Goal: Task Accomplishment & Management: Use online tool/utility

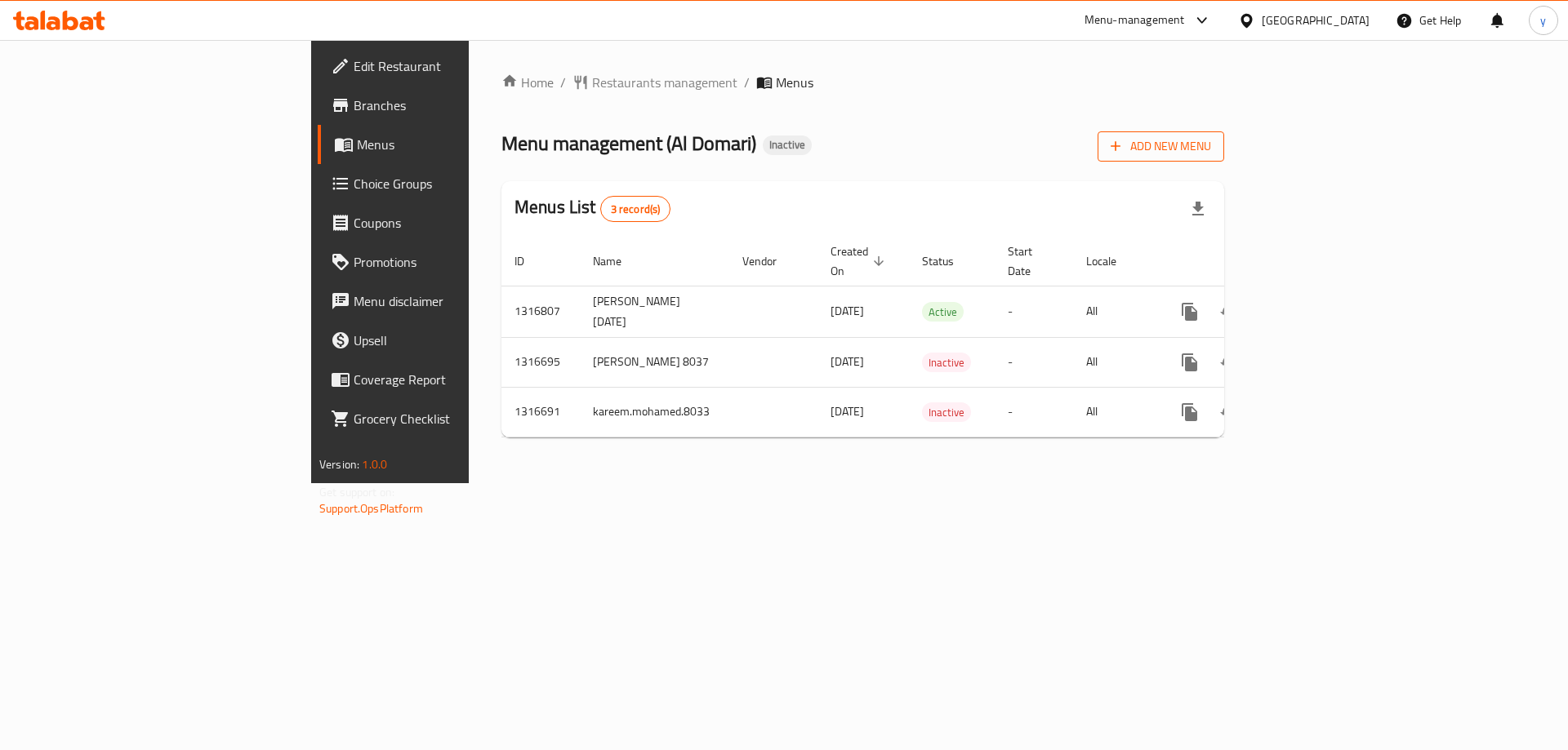
click at [1224, 157] on button "Add New Menu" at bounding box center [1161, 146] width 127 height 30
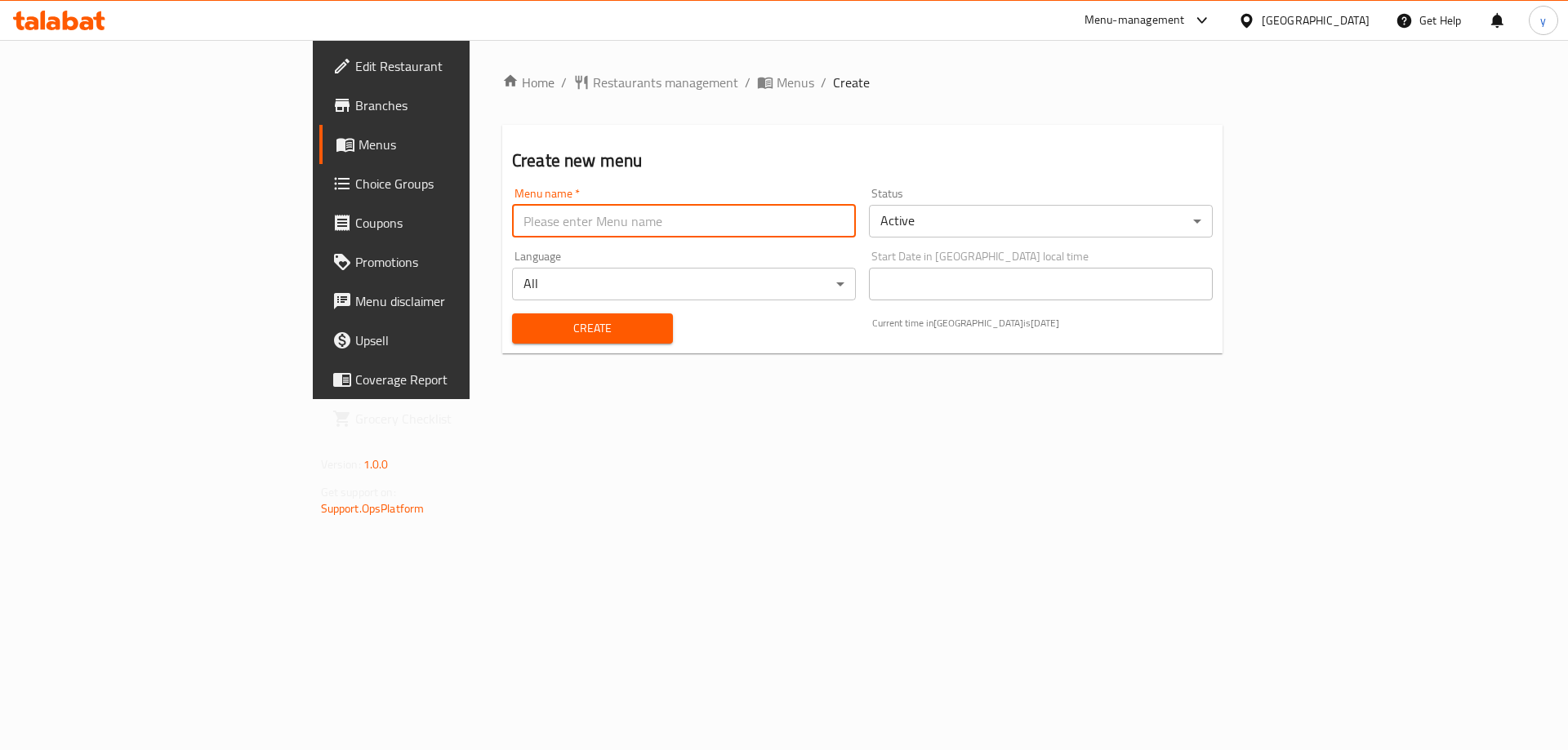
click at [757, 218] on input "text" at bounding box center [684, 221] width 344 height 33
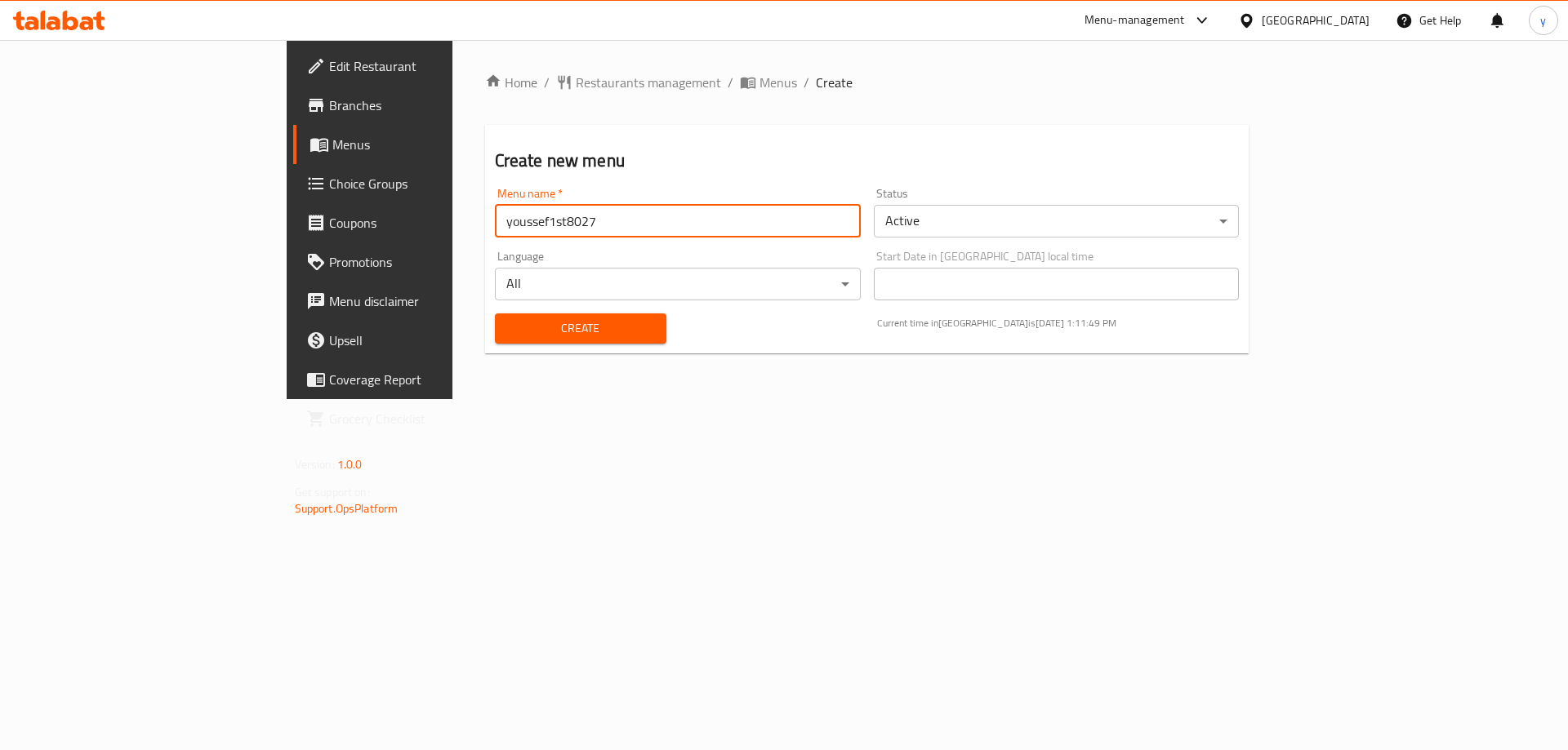
type input "youssef1st8027"
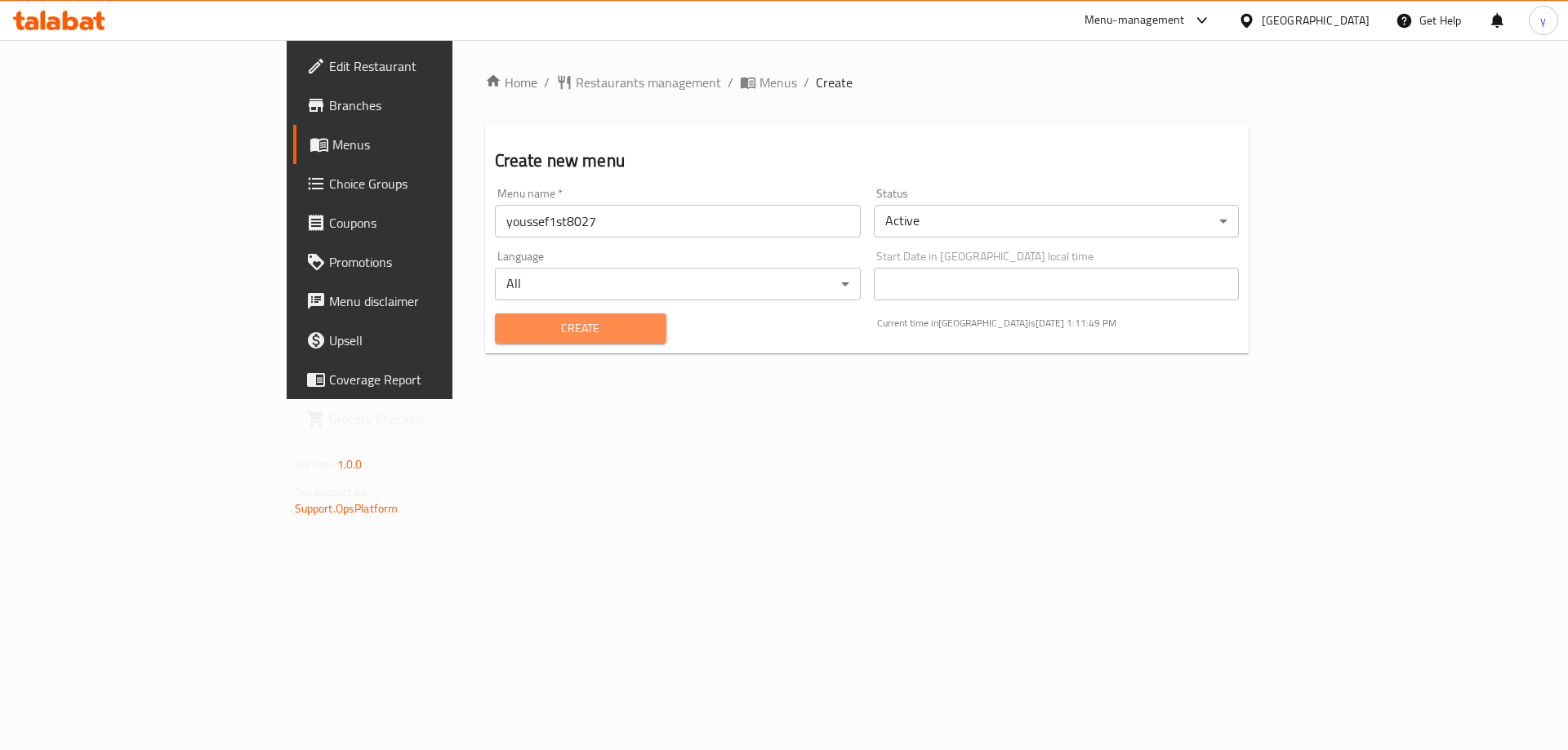
click at [565, 324] on span "Create" at bounding box center [580, 329] width 145 height 21
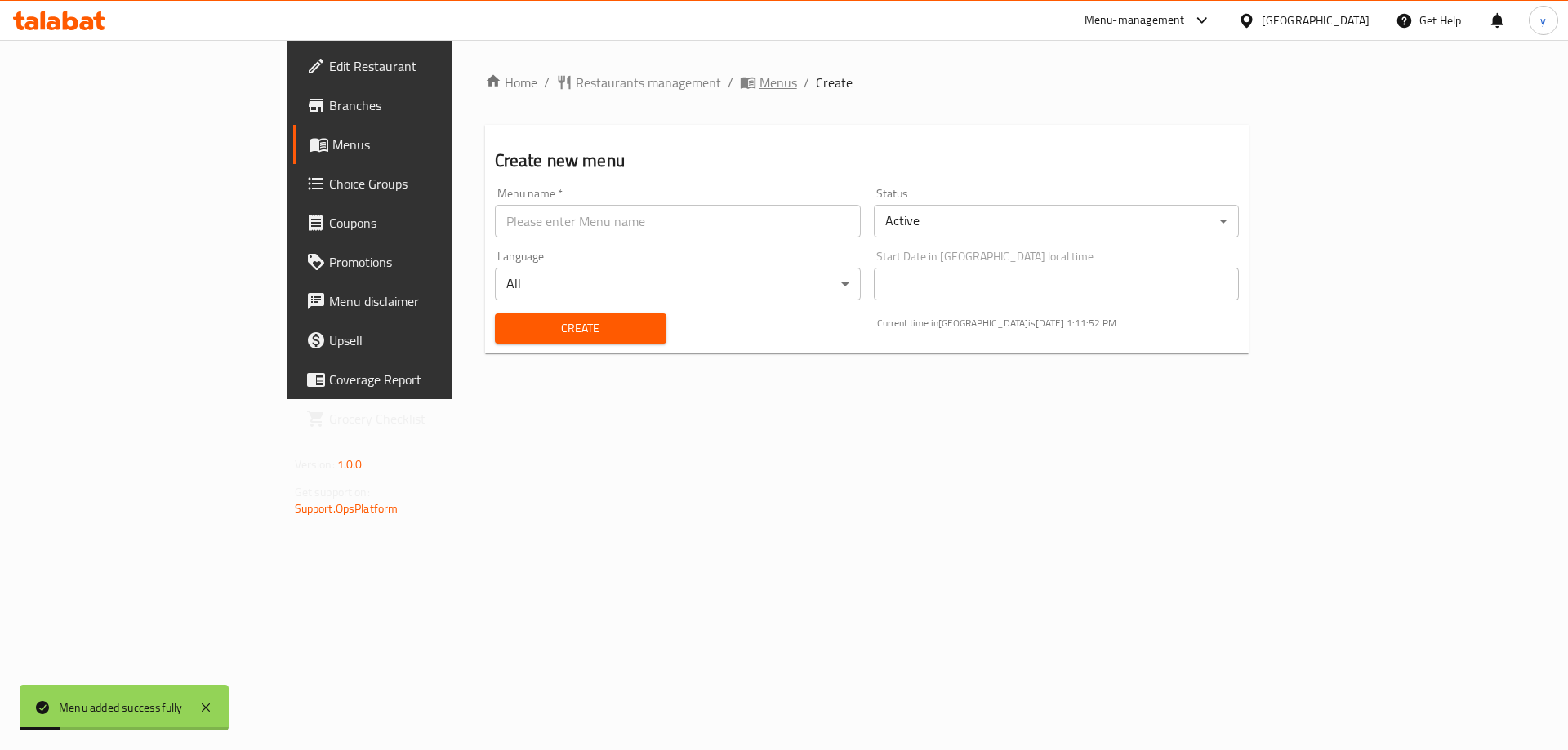
click at [759, 79] on span "Menus" at bounding box center [778, 82] width 38 height 20
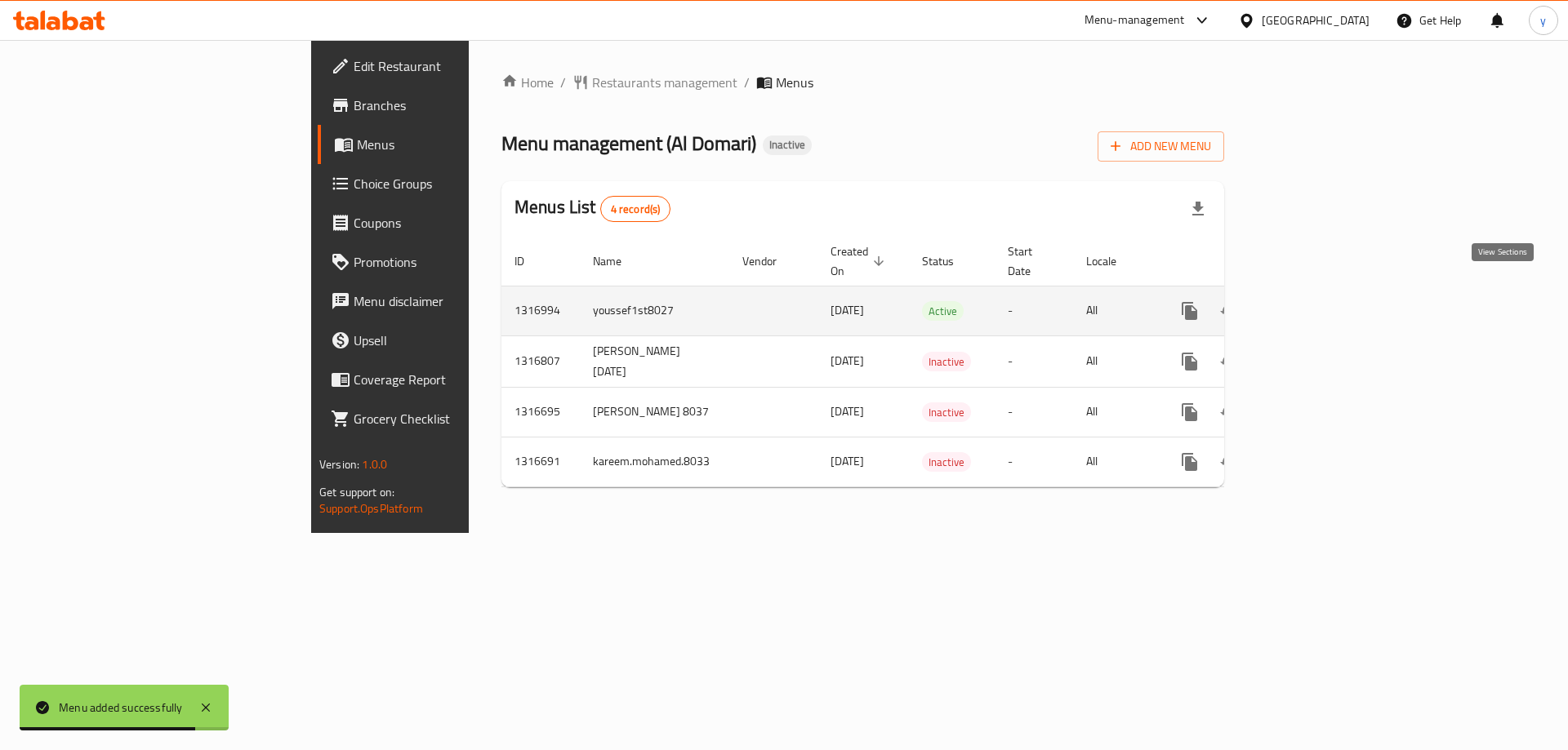
click at [1317, 301] on icon "enhanced table" at bounding box center [1307, 311] width 20 height 20
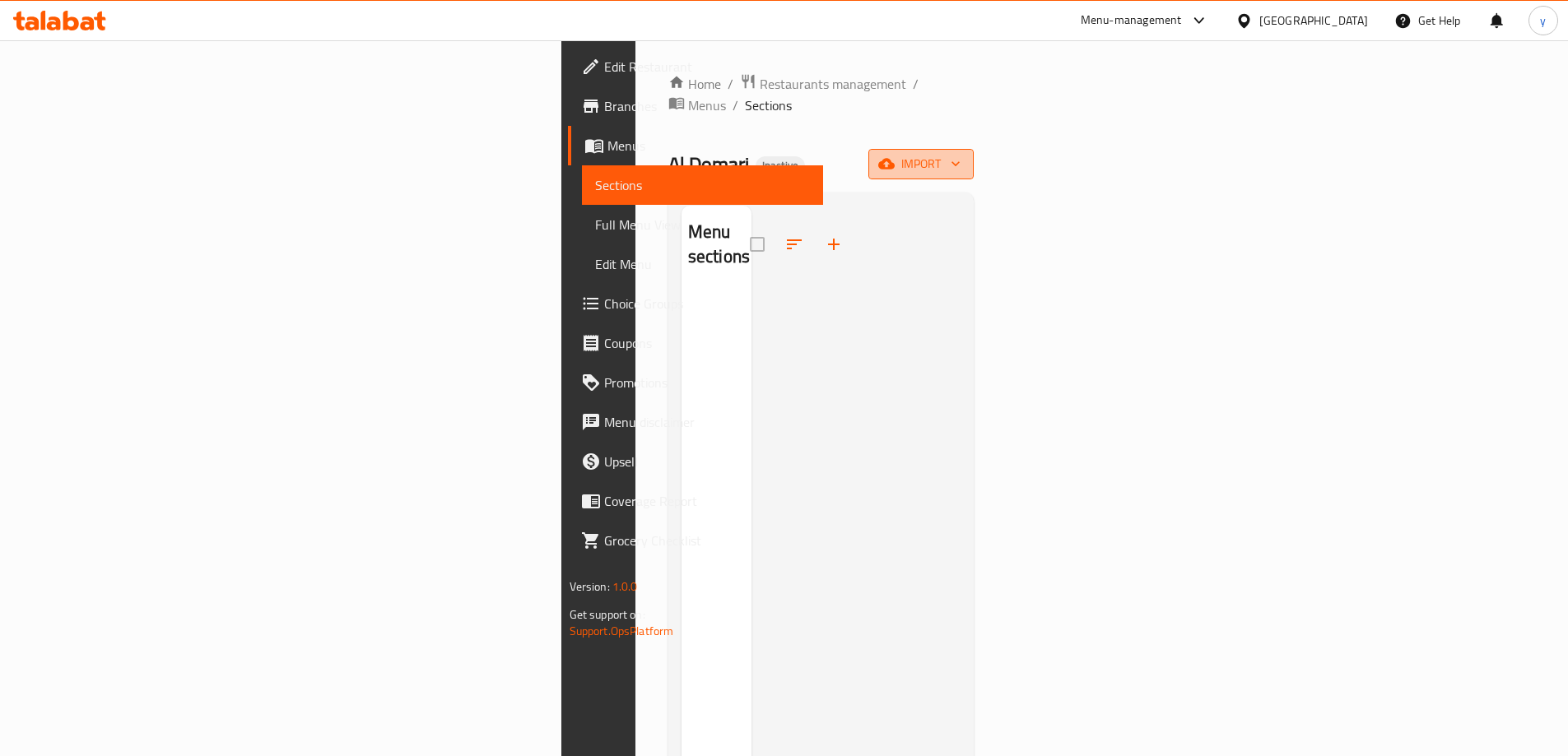
click at [961, 154] on span "import" at bounding box center [920, 164] width 79 height 21
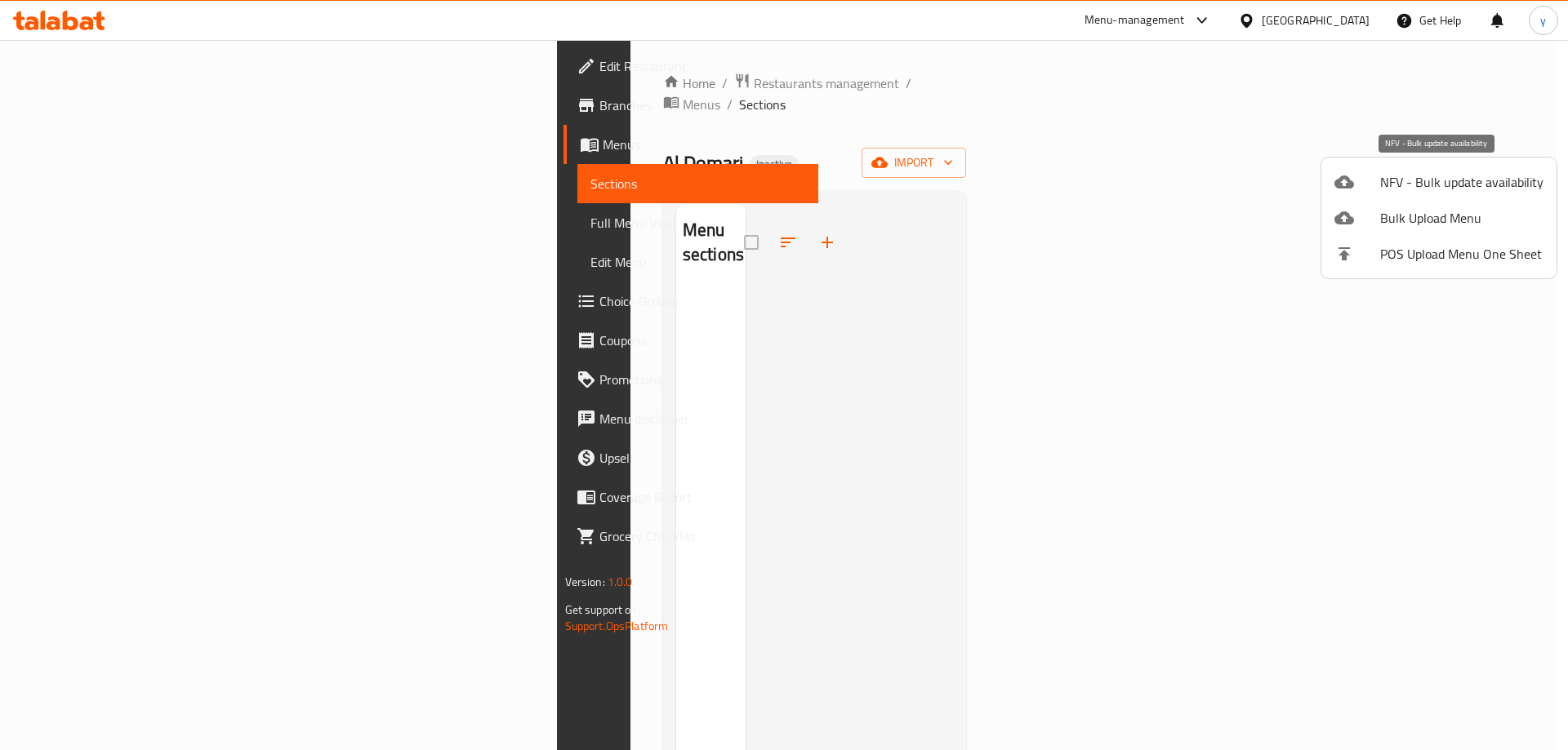
click at [1390, 177] on span "NFV - Bulk update availability" at bounding box center [1461, 182] width 164 height 20
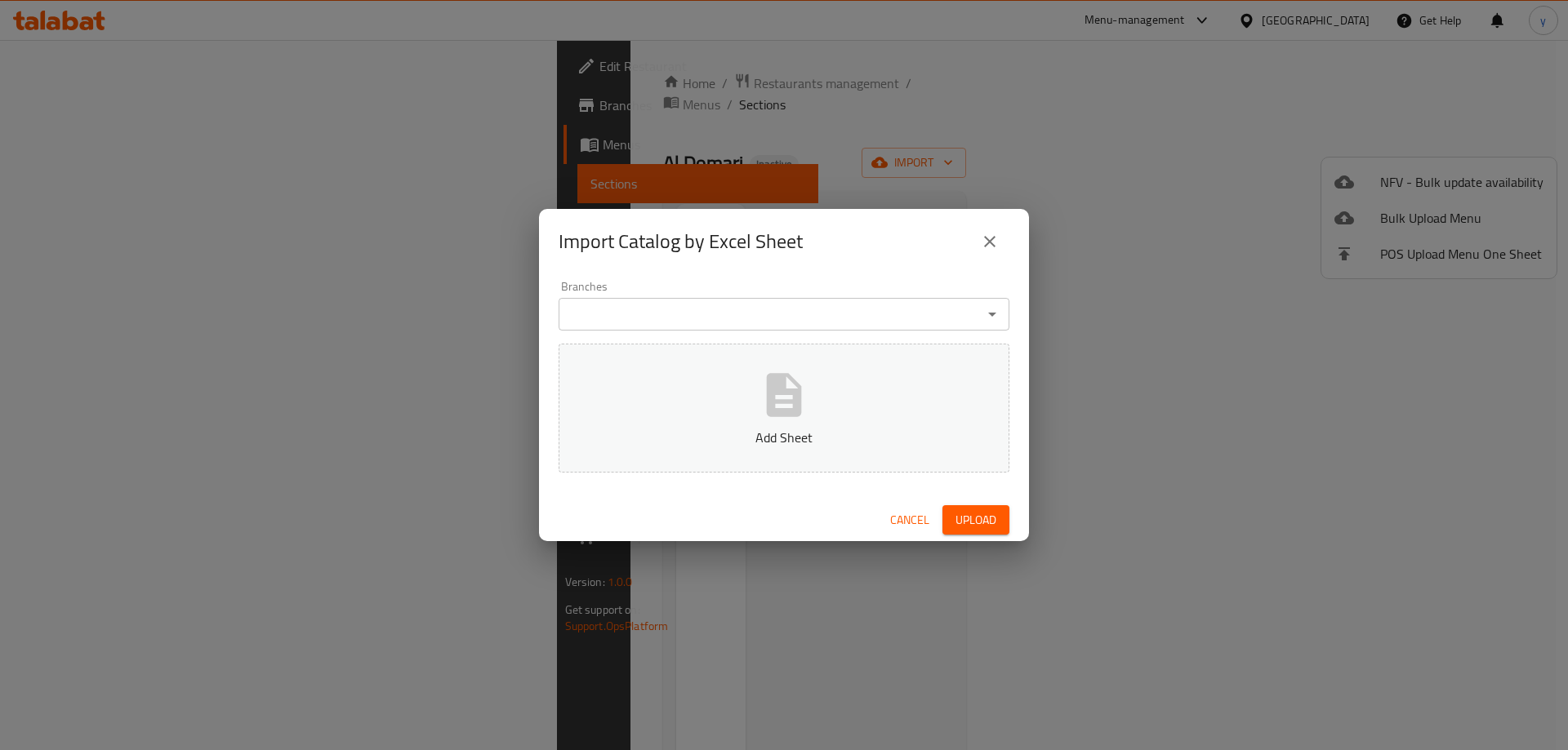
click at [1266, 137] on div "Import Catalog by Excel Sheet Branches Branches Add Sheet Cancel Upload" at bounding box center [784, 375] width 1568 height 750
click at [990, 251] on button "close" at bounding box center [990, 242] width 39 height 39
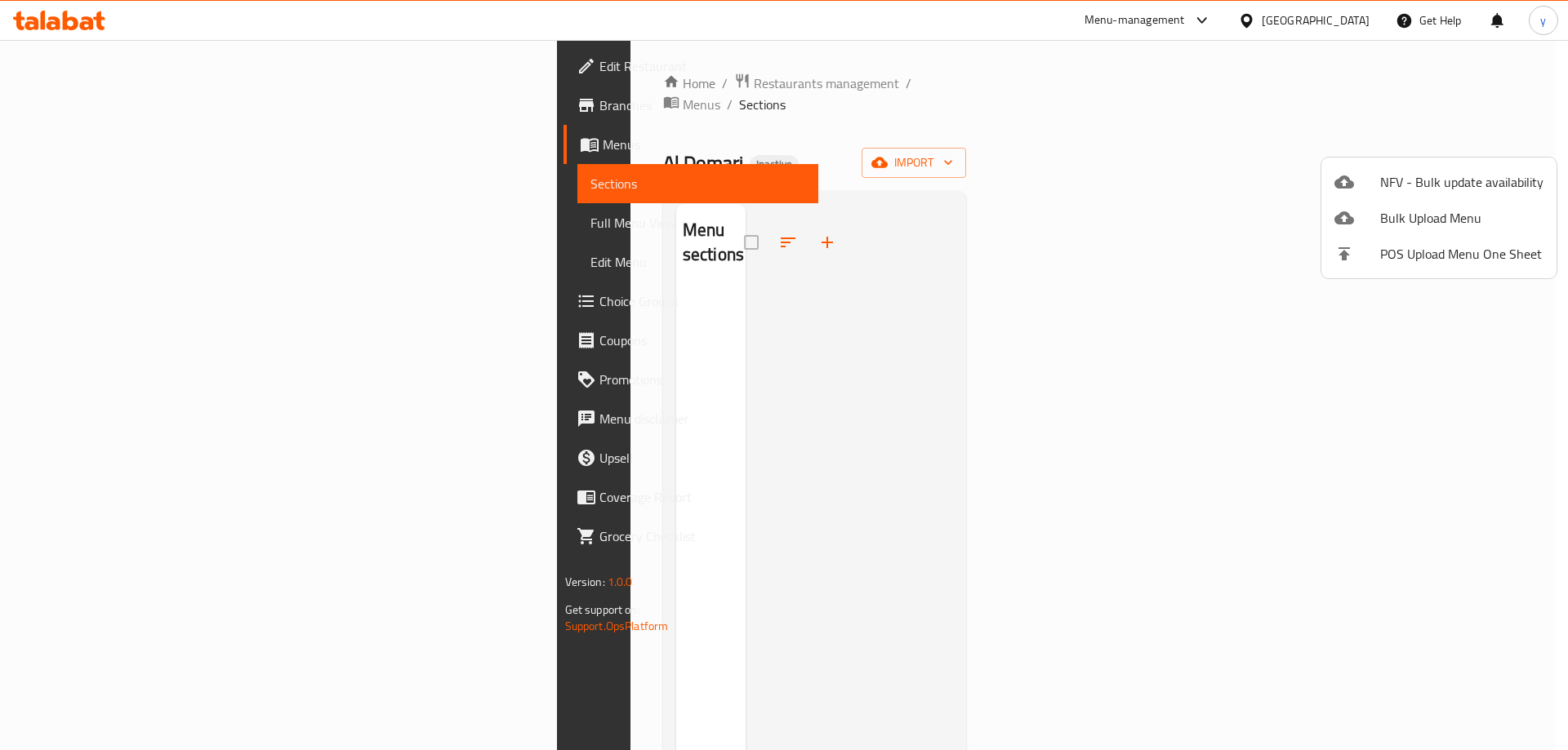
click at [1369, 217] on div at bounding box center [1358, 218] width 46 height 20
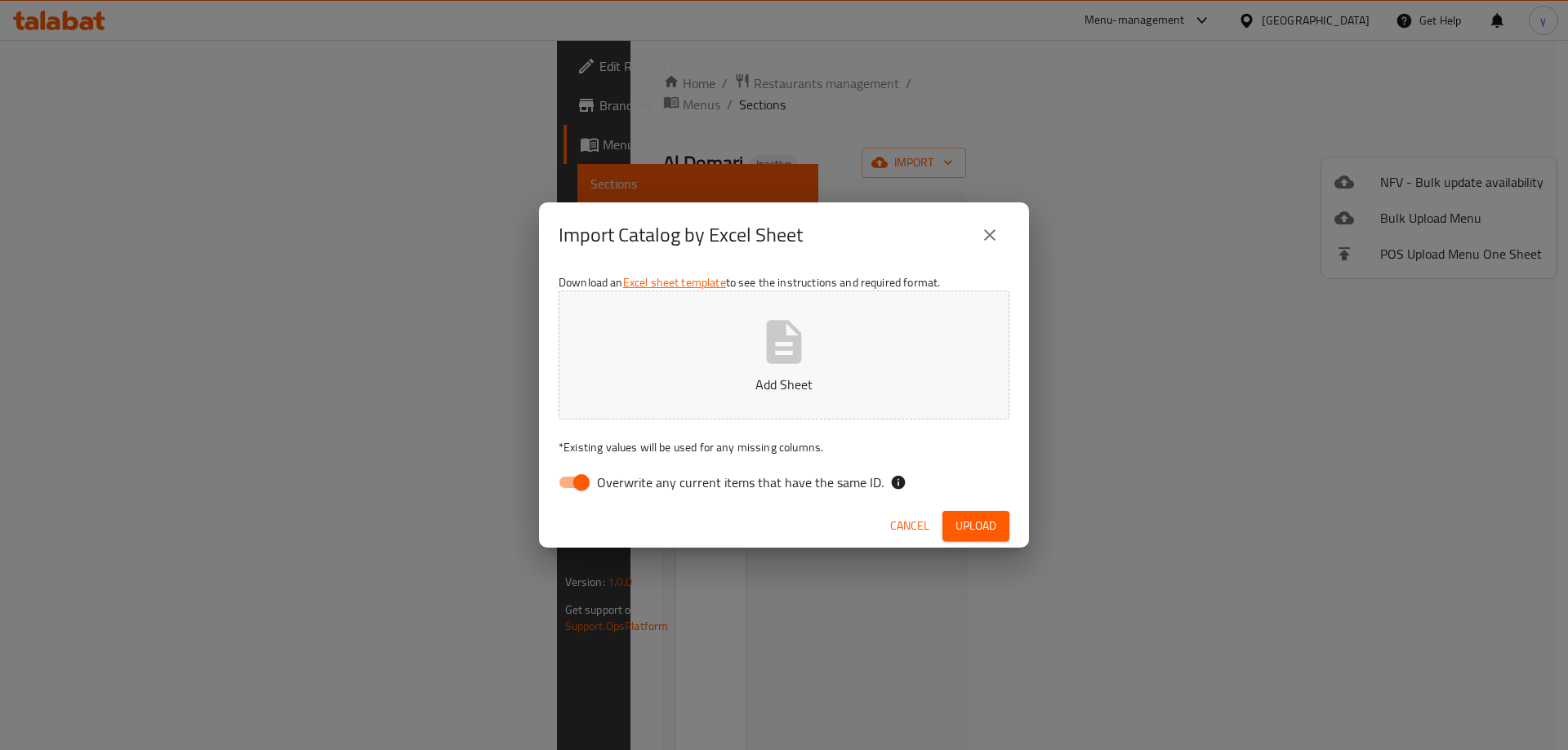
click at [578, 492] on input "Overwrite any current items that have the same ID." at bounding box center [581, 482] width 93 height 31
checkbox input "false"
drag, startPoint x: 689, startPoint y: 400, endPoint x: 690, endPoint y: 419, distance: 19.0
click at [690, 409] on button "Add Sheet" at bounding box center [784, 355] width 451 height 129
click at [966, 533] on span "Upload" at bounding box center [976, 526] width 41 height 21
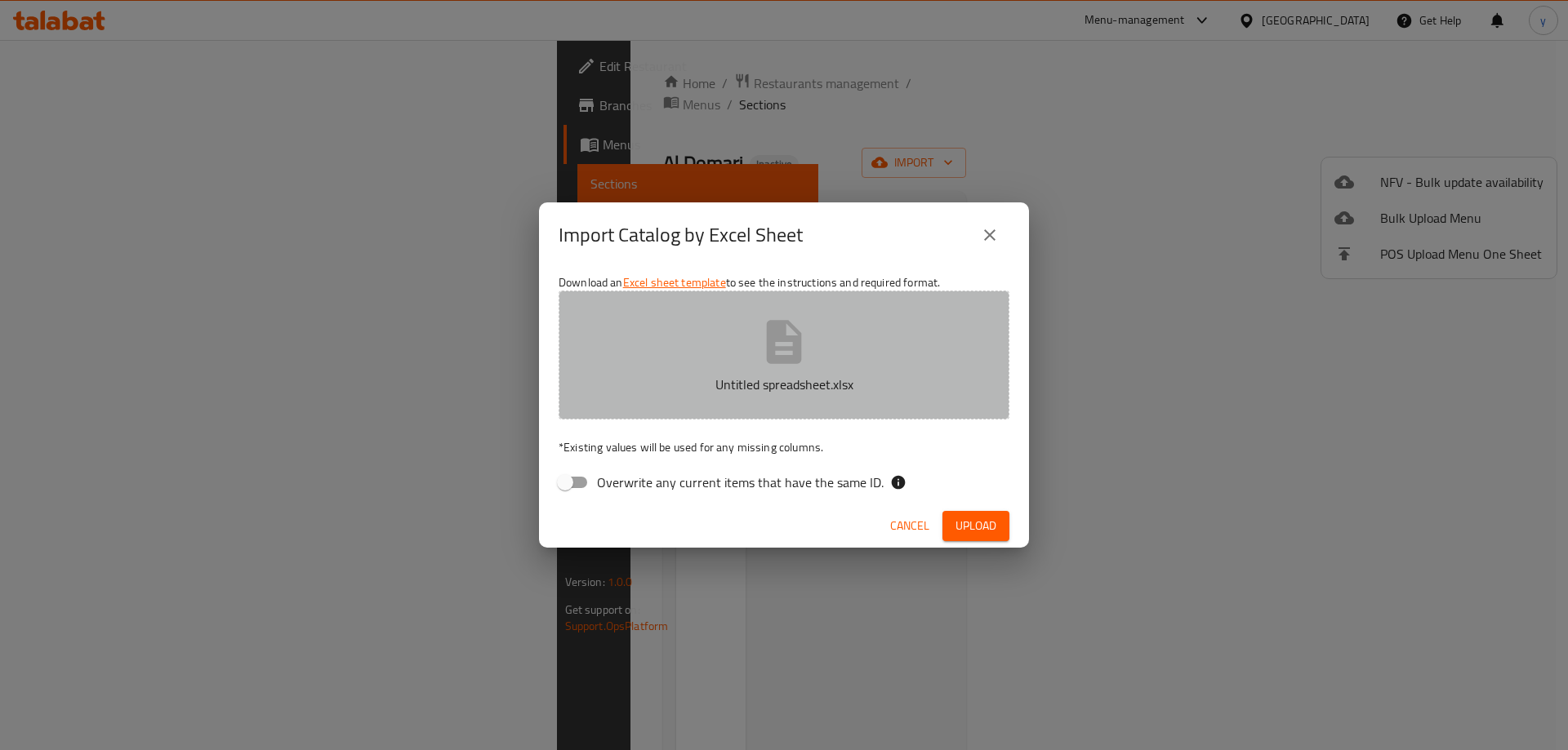
click at [717, 331] on button "Untitled spreadsheet.xlsx" at bounding box center [784, 355] width 451 height 129
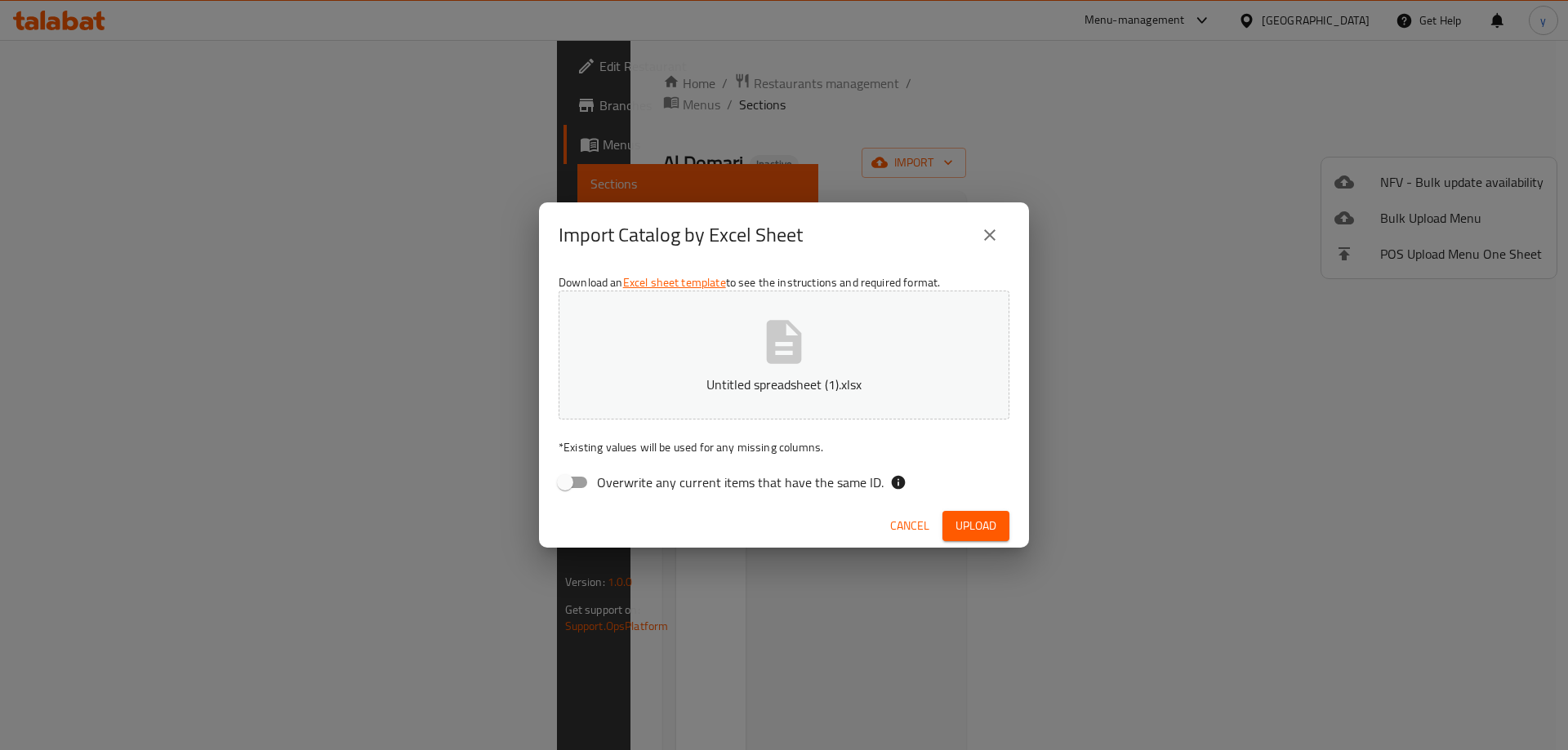
click at [976, 530] on span "Upload" at bounding box center [976, 526] width 41 height 21
click at [984, 522] on span "Upload" at bounding box center [976, 526] width 41 height 21
click at [921, 375] on p "Untitled spreadsheet (1).xlsx" at bounding box center [783, 384] width 400 height 20
click at [983, 524] on span "Upload" at bounding box center [976, 526] width 41 height 21
click at [984, 528] on span "Upload" at bounding box center [976, 526] width 41 height 21
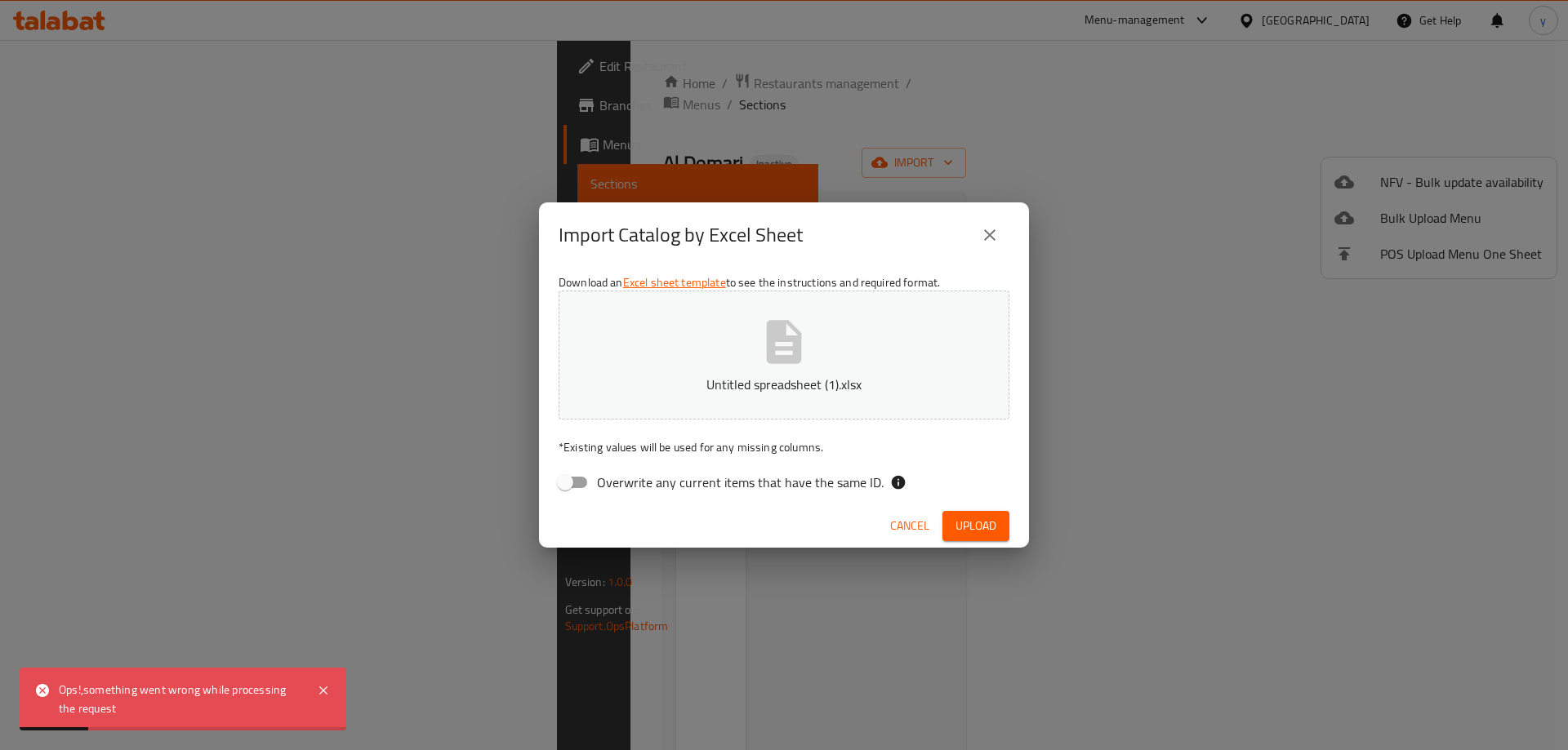
click at [200, 702] on div "Ops!,something went wrong while processing the request" at bounding box center [180, 699] width 242 height 37
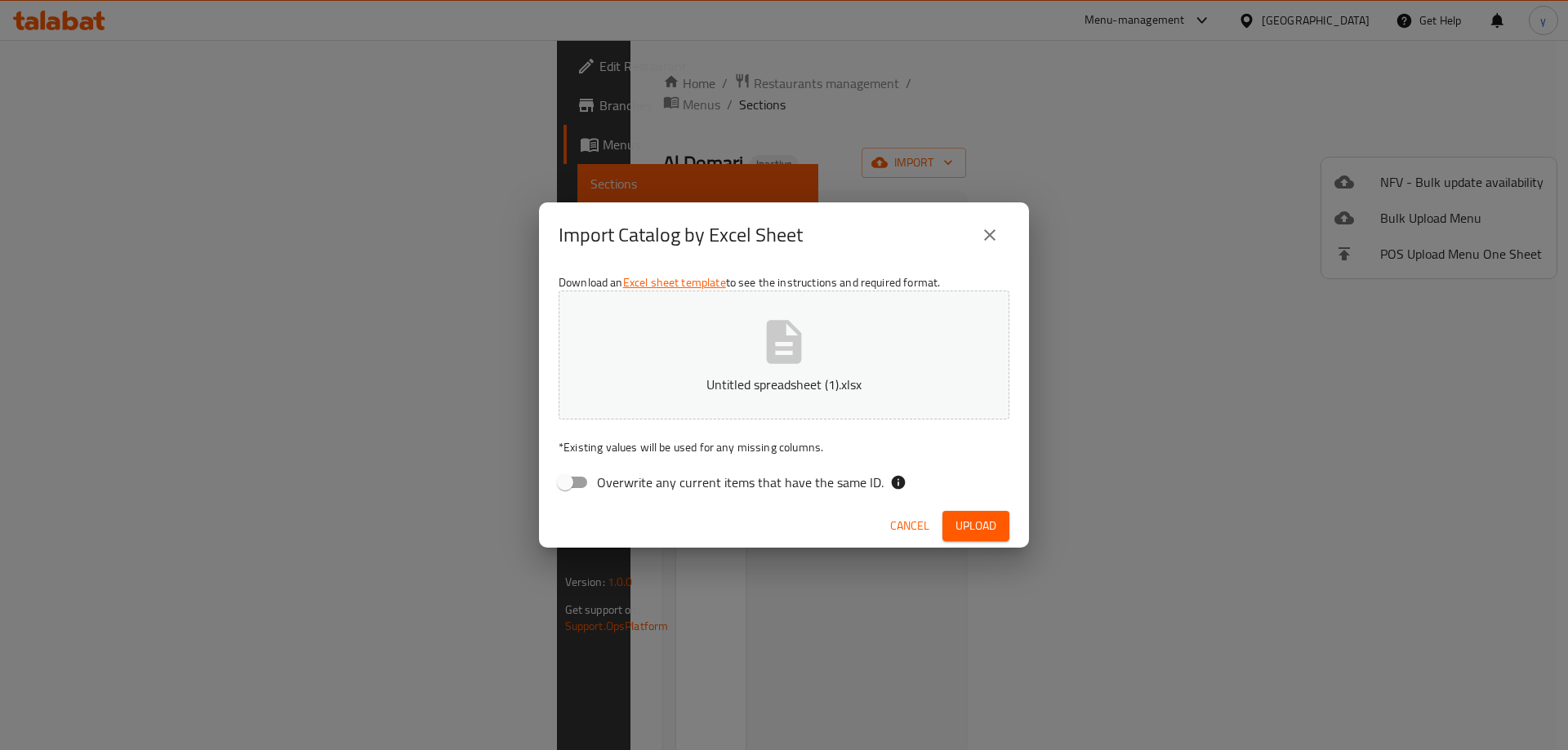
click at [906, 525] on span "Cancel" at bounding box center [910, 526] width 39 height 21
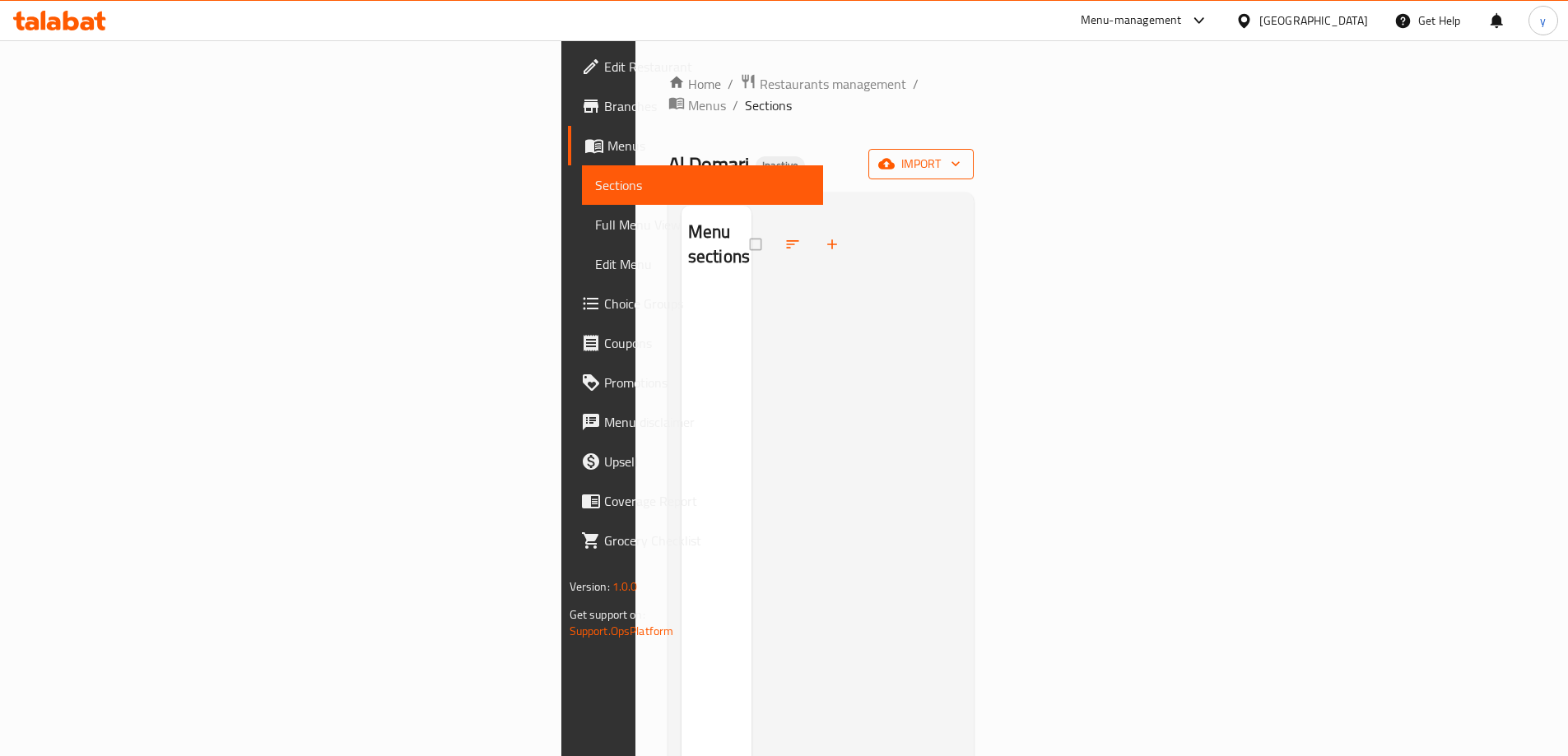
click at [964, 156] on icon "button" at bounding box center [956, 164] width 17 height 17
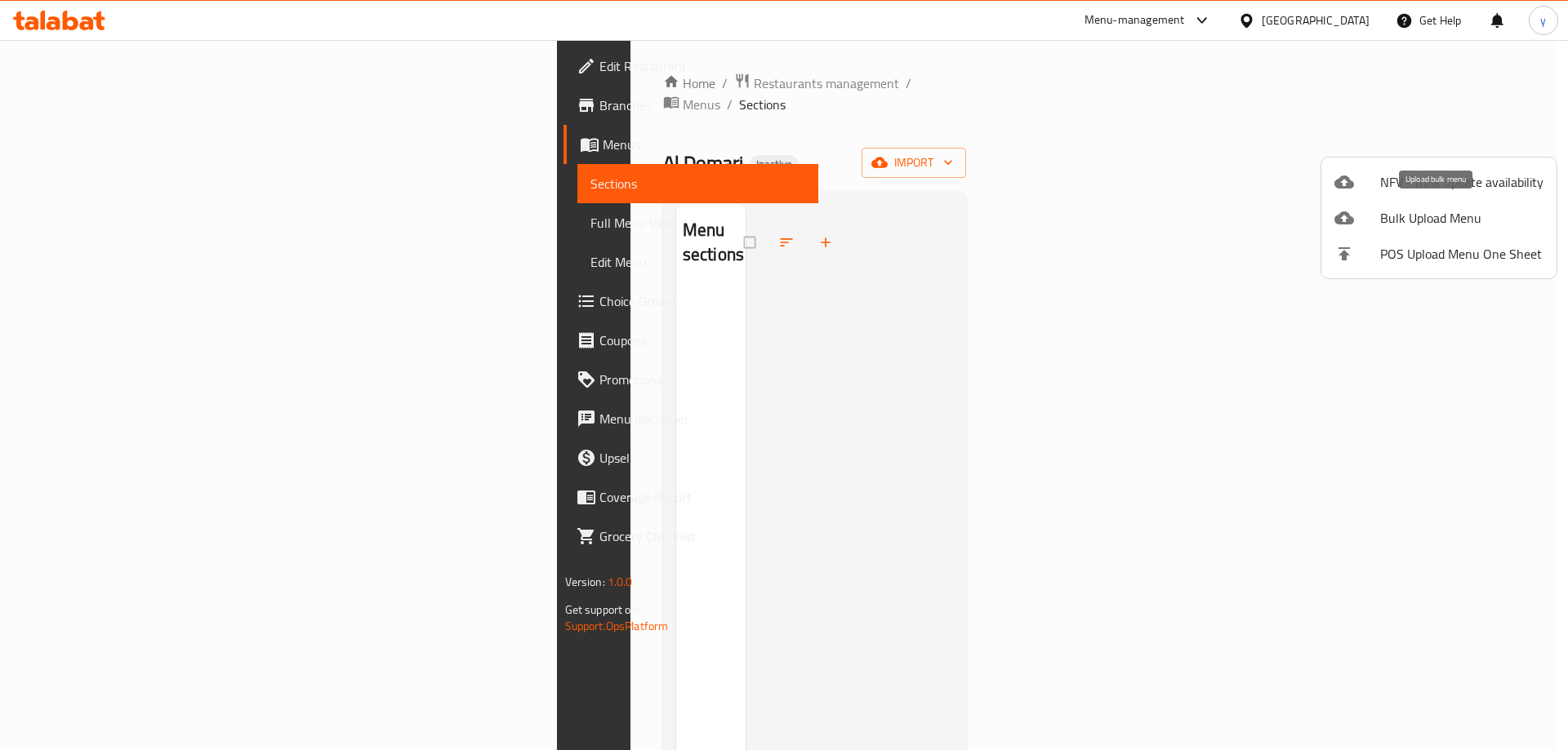
click at [1427, 218] on span "Bulk Upload Menu" at bounding box center [1461, 218] width 164 height 20
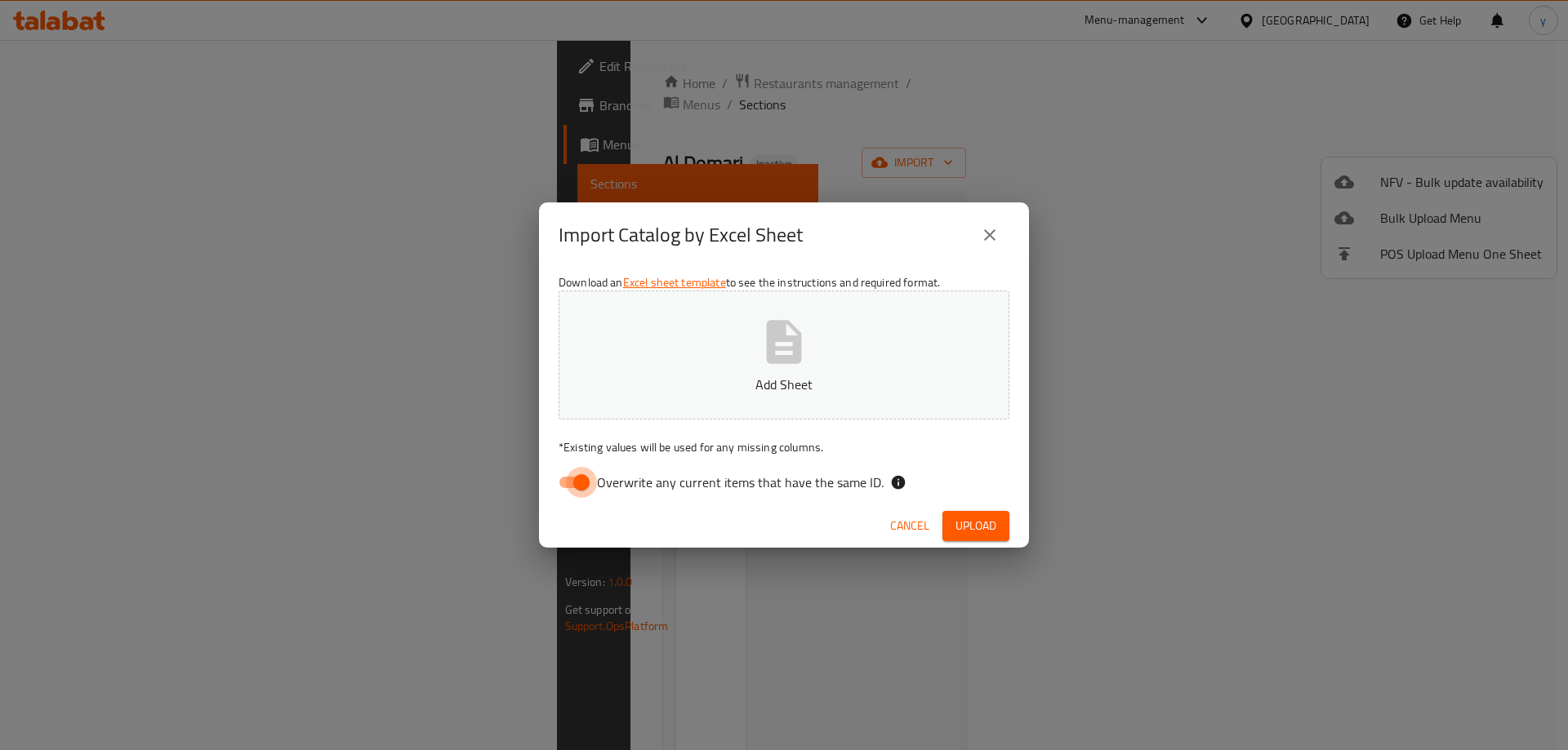
click at [583, 475] on input "Overwrite any current items that have the same ID." at bounding box center [581, 482] width 93 height 31
checkbox input "false"
click at [965, 518] on span "Upload" at bounding box center [976, 526] width 41 height 21
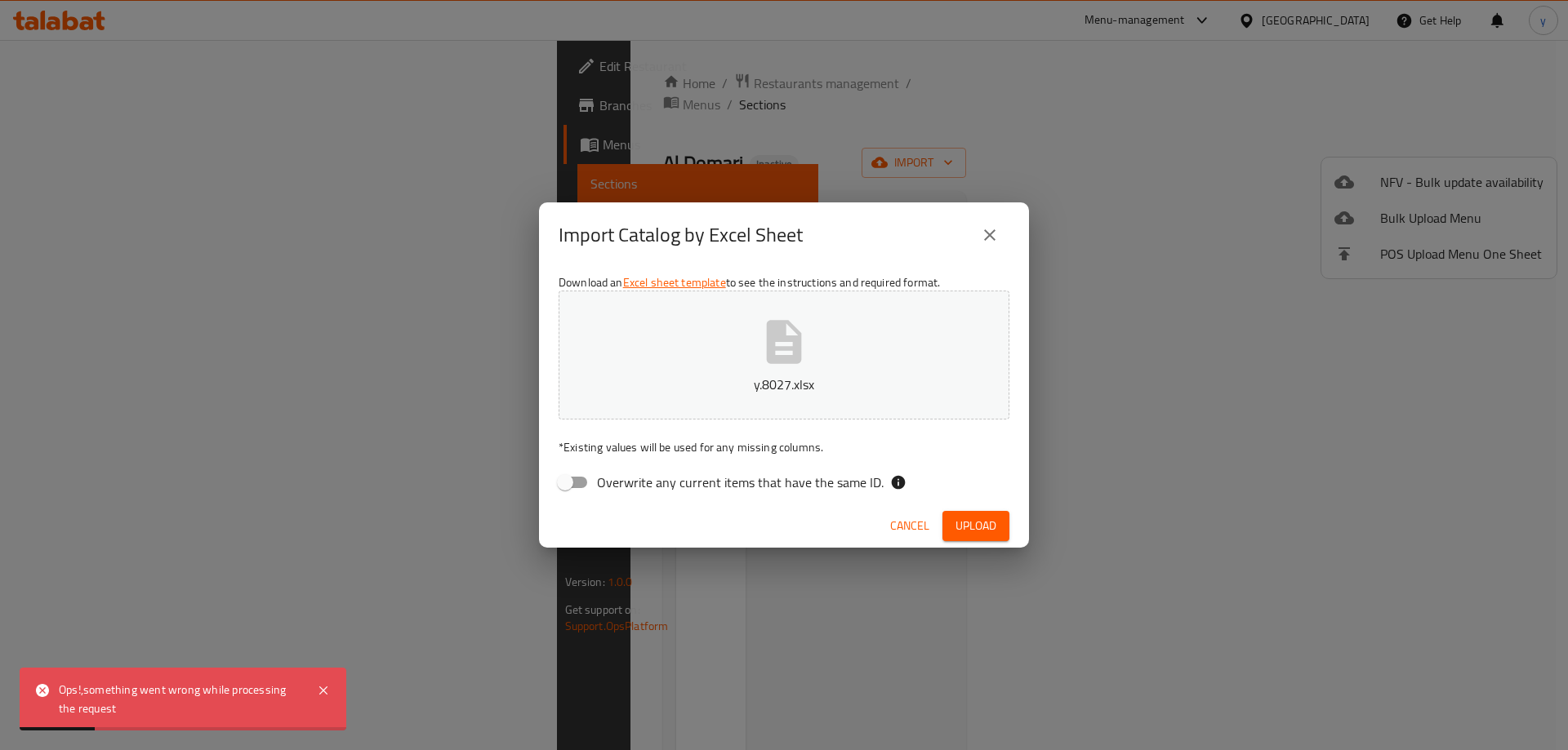
click at [967, 529] on span "Upload" at bounding box center [976, 526] width 41 height 21
